Goal: Transaction & Acquisition: Obtain resource

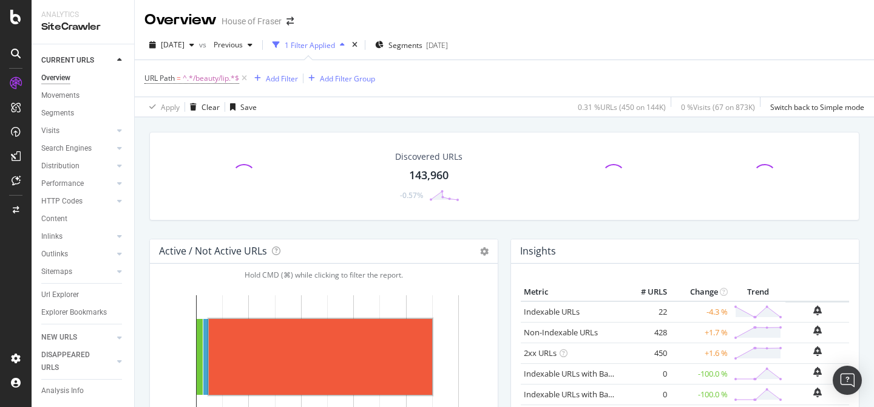
click at [245, 81] on icon at bounding box center [244, 78] width 10 height 12
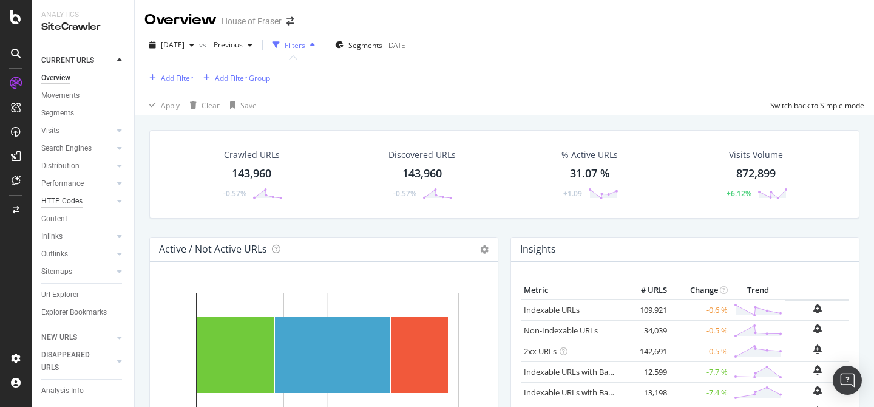
click at [67, 195] on div "HTTP Codes" at bounding box center [61, 201] width 41 height 13
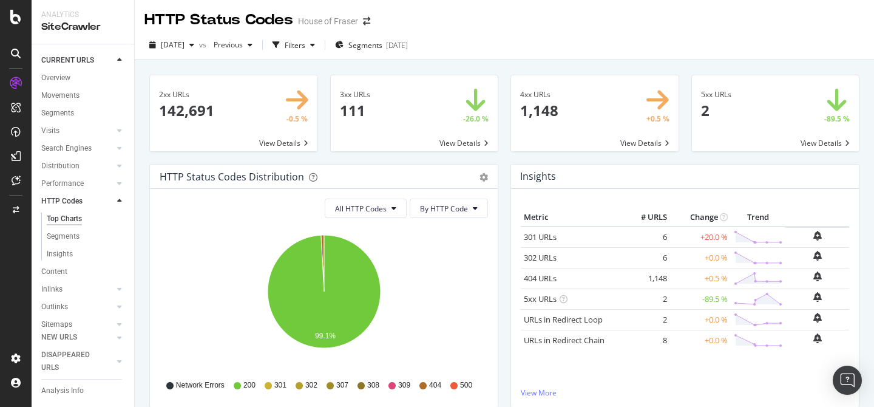
click at [660, 141] on span at bounding box center [595, 113] width 168 height 76
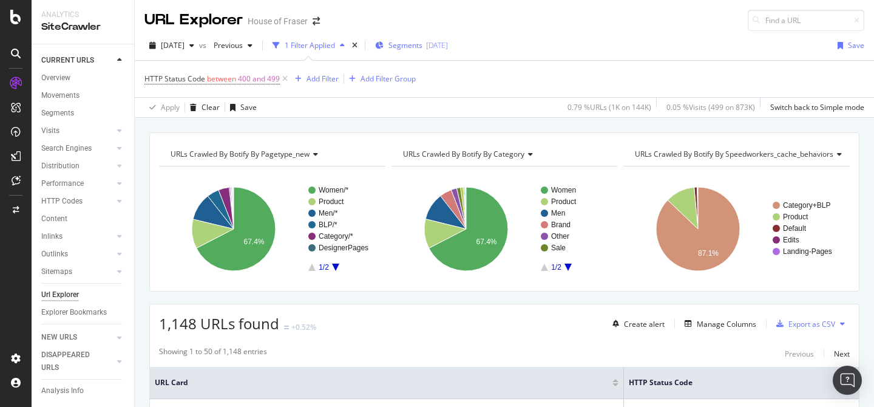
click at [422, 43] on span "Segments" at bounding box center [405, 45] width 34 height 10
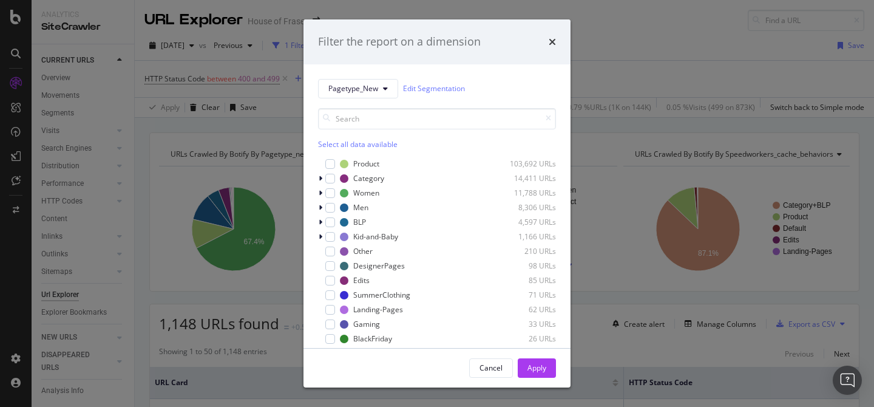
click at [341, 150] on div "Select all data available Product 103,692 URLs Category 14,411 URLs Women 11,78…" at bounding box center [437, 243] width 238 height 271
click at [341, 149] on div "Select all data available Product 103,692 URLs Category 14,411 URLs Women 11,78…" at bounding box center [437, 243] width 238 height 271
click at [333, 143] on div "Select all data available" at bounding box center [437, 144] width 238 height 10
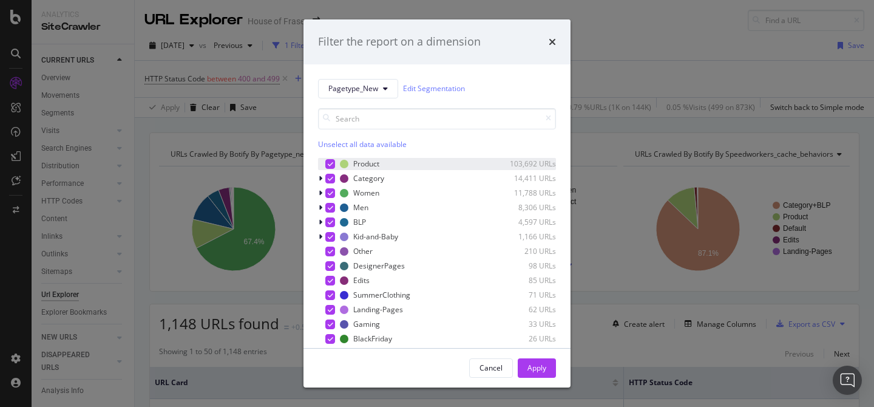
click at [333, 165] on div "modal" at bounding box center [330, 164] width 10 height 10
click at [540, 372] on div "Apply" at bounding box center [536, 367] width 19 height 10
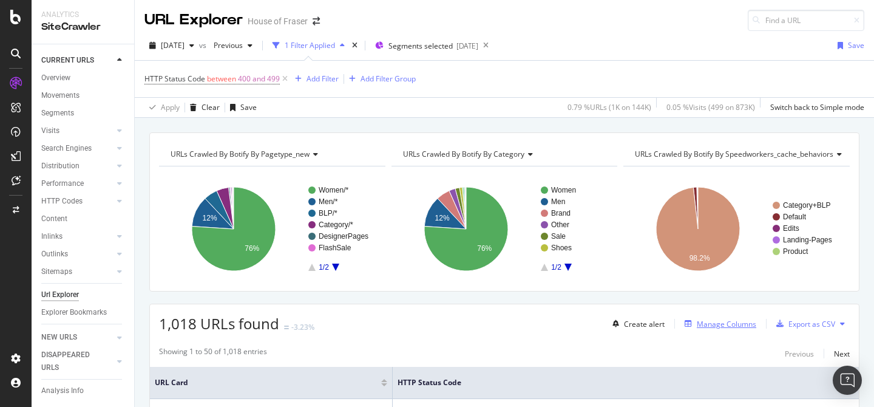
click at [711, 319] on div "Manage Columns" at bounding box center [726, 324] width 59 height 10
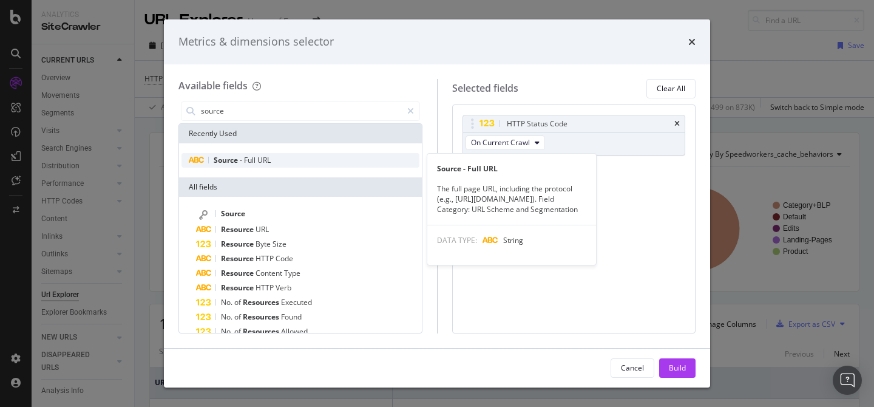
type input "source"
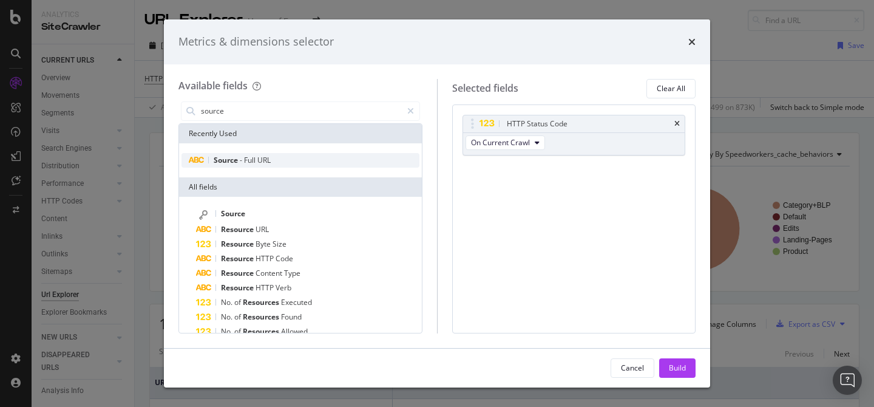
click at [296, 155] on div "Source - Full URL" at bounding box center [300, 160] width 238 height 15
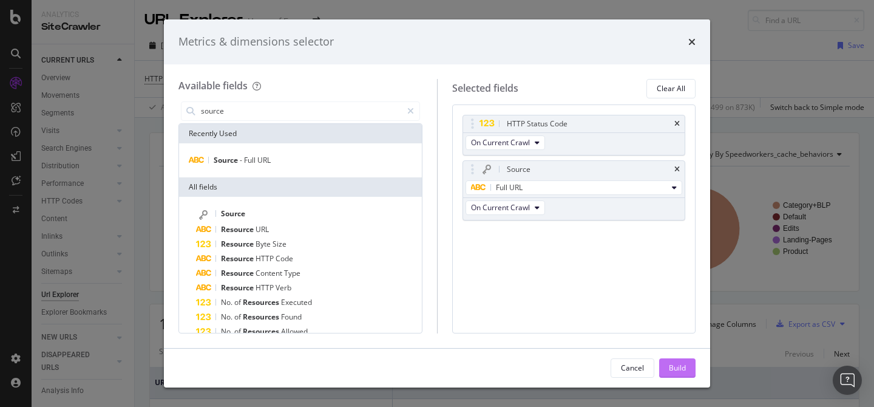
click at [684, 376] on div "Build" at bounding box center [677, 368] width 17 height 18
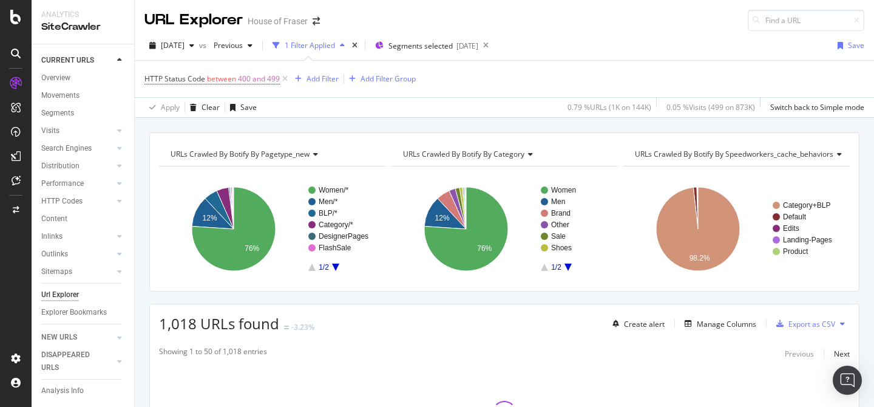
click at [554, 78] on div "HTTP Status Code between 400 and 499 Add Filter Add Filter Group" at bounding box center [504, 79] width 720 height 36
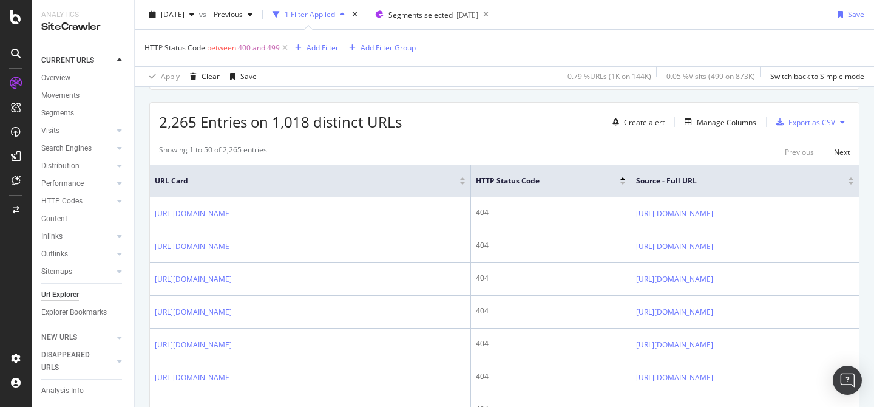
scroll to position [229, 0]
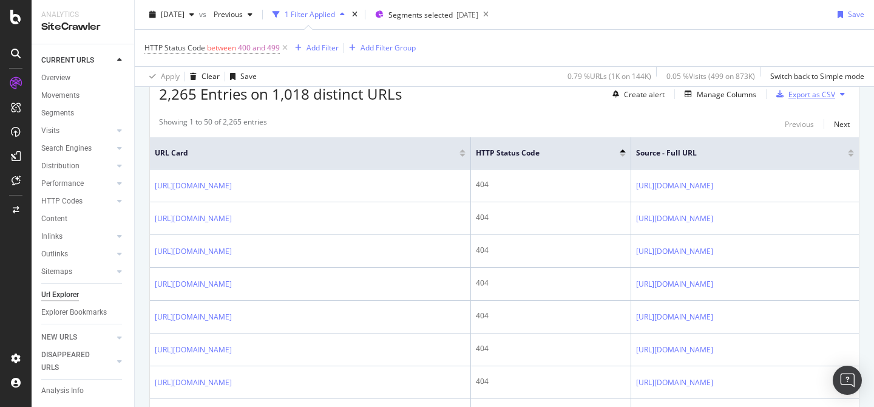
click at [802, 98] on div "Export as CSV" at bounding box center [811, 94] width 47 height 10
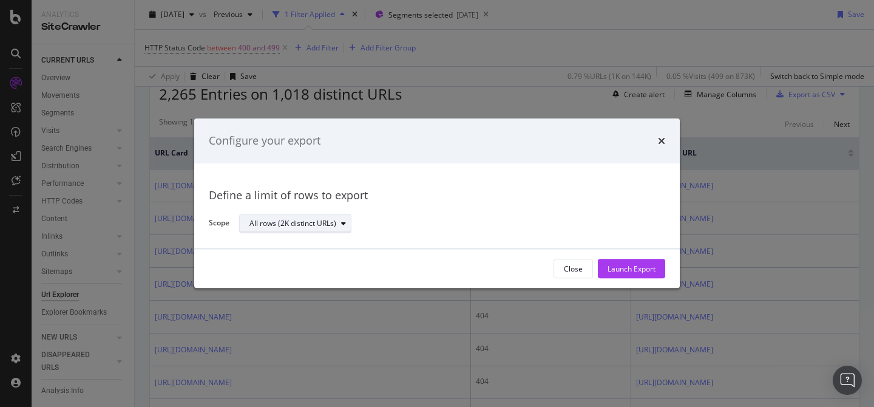
click at [335, 225] on div "All rows (2K distinct URLs)" at bounding box center [292, 223] width 87 height 7
click at [319, 243] on div "All rows (2K distinct URLs)" at bounding box center [301, 244] width 94 height 10
click at [633, 265] on div "Launch Export" at bounding box center [632, 268] width 48 height 10
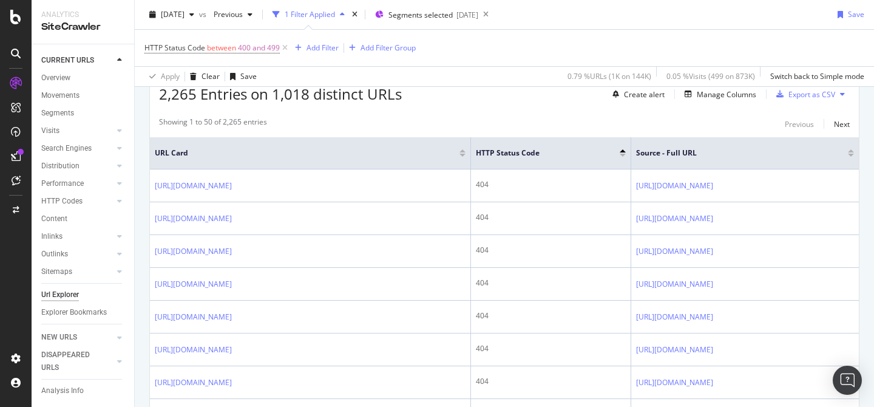
click at [12, 265] on div at bounding box center [15, 210] width 29 height 275
click at [69, 206] on div "DataExports" at bounding box center [68, 209] width 47 height 12
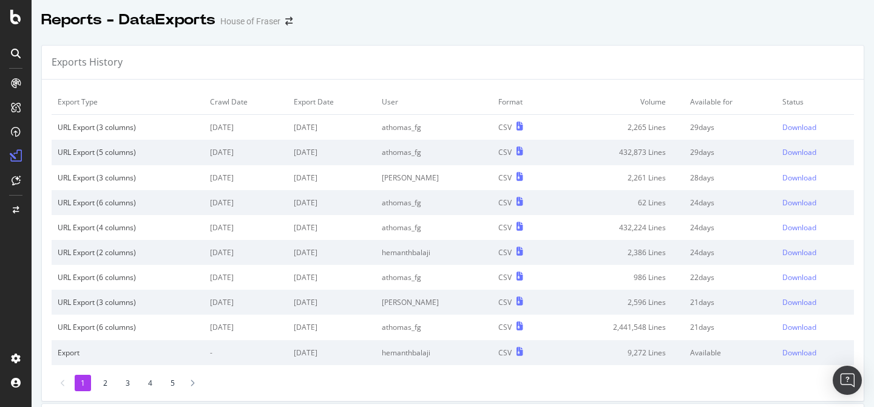
click at [841, 16] on div "Reports - DataExports House of Fraser" at bounding box center [453, 15] width 842 height 30
click at [801, 126] on div "Download" at bounding box center [799, 127] width 34 height 10
